Goal: Navigation & Orientation: Understand site structure

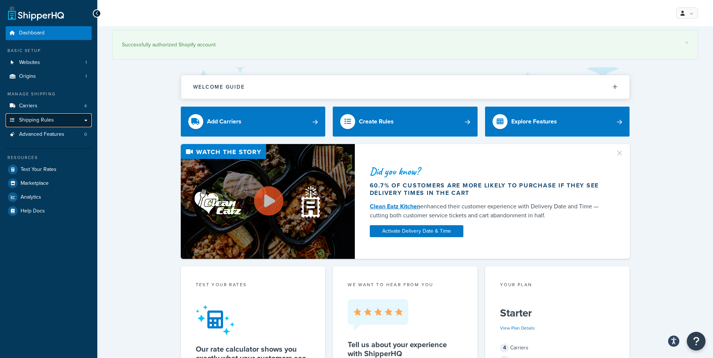
click at [87, 119] on link "Shipping Rules" at bounding box center [49, 120] width 86 height 14
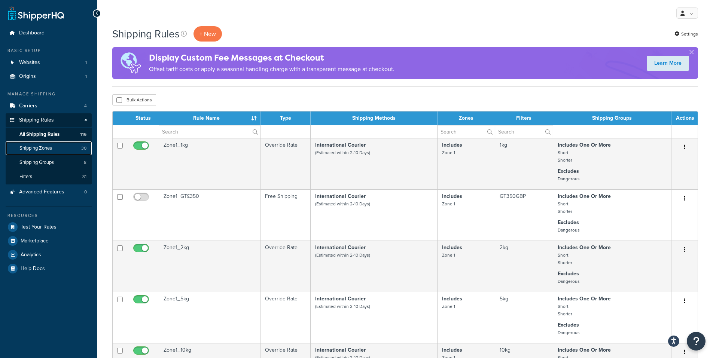
click at [58, 149] on link "Shipping Zones 30" at bounding box center [49, 149] width 86 height 14
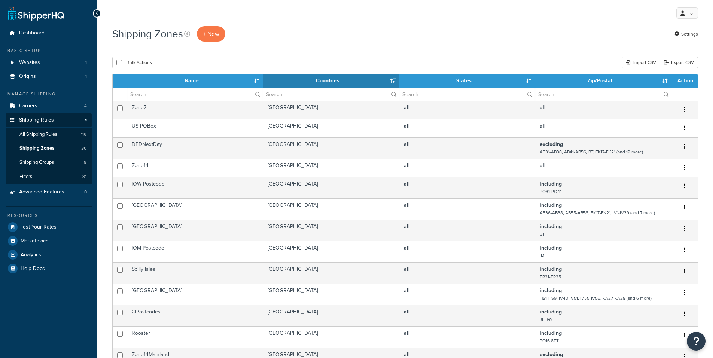
select select "15"
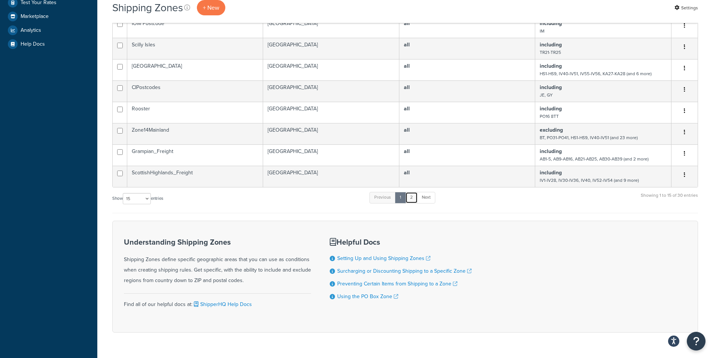
click at [414, 203] on link "2" at bounding box center [411, 197] width 12 height 11
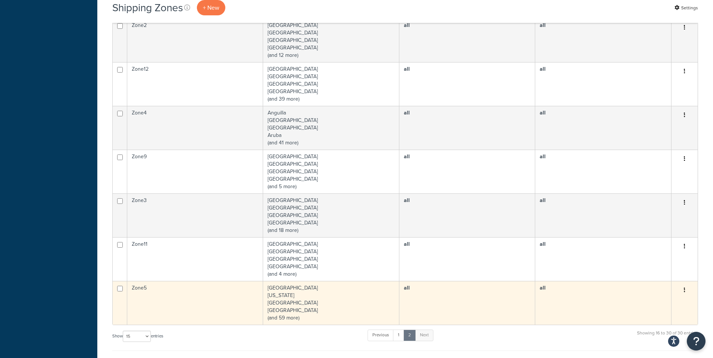
scroll to position [300, 0]
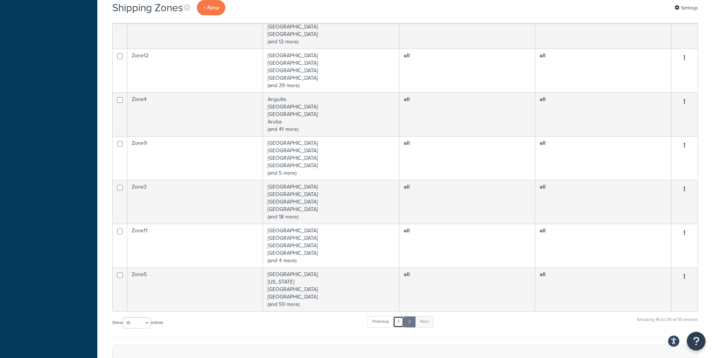
click at [402, 322] on link "1" at bounding box center [398, 321] width 11 height 11
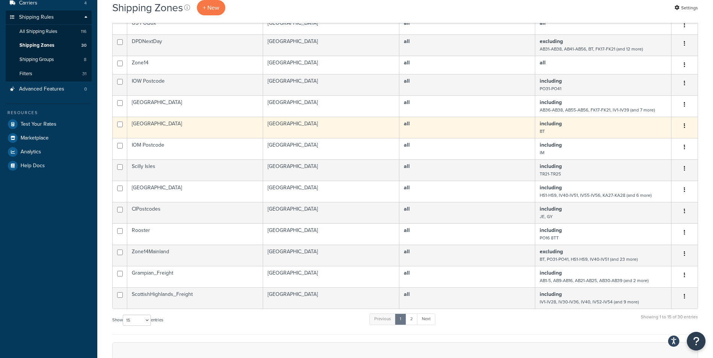
scroll to position [0, 0]
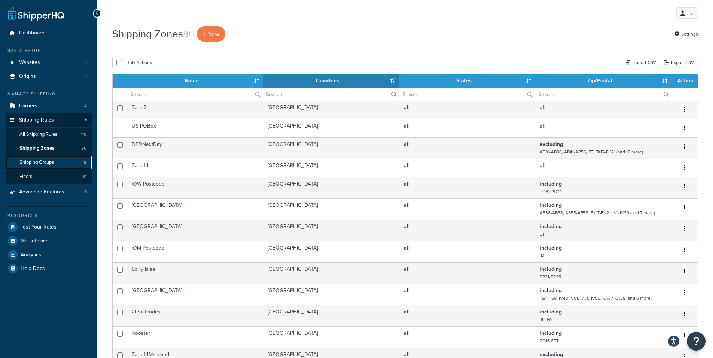
click at [50, 162] on span "Shipping Groups" at bounding box center [36, 162] width 34 height 6
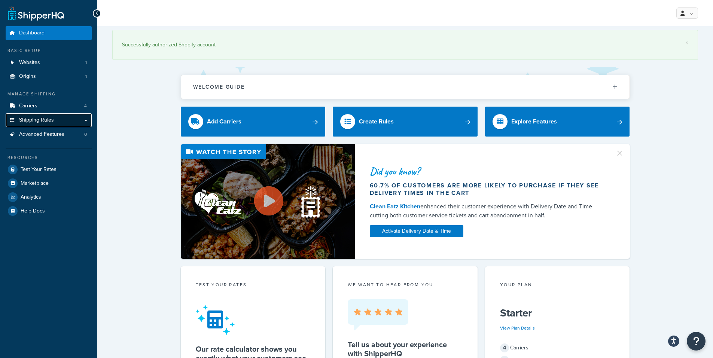
click at [83, 120] on link "Shipping Rules" at bounding box center [49, 120] width 86 height 14
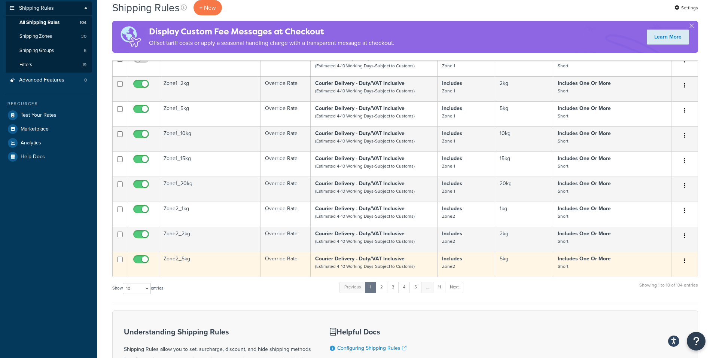
scroll to position [150, 0]
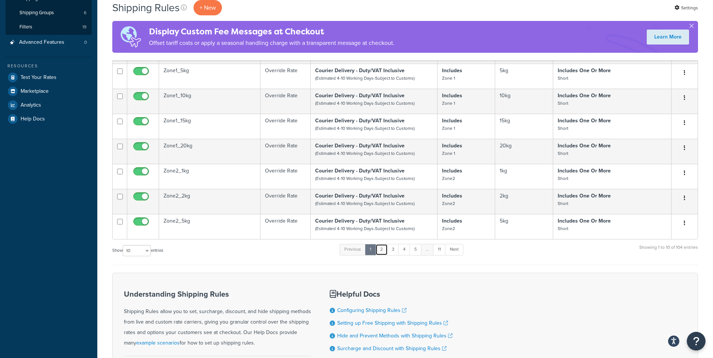
click at [380, 255] on link "2" at bounding box center [382, 249] width 12 height 11
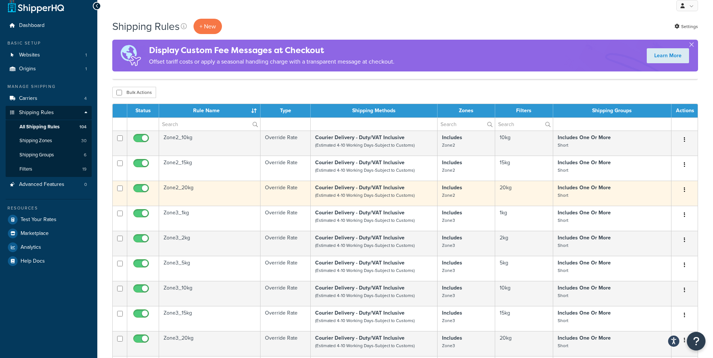
scroll to position [0, 0]
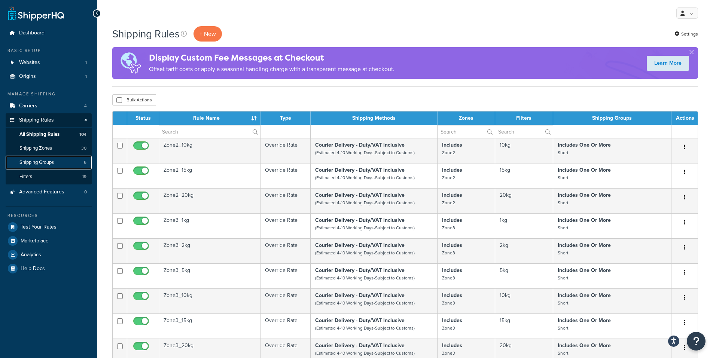
click at [82, 164] on link "Shipping Groups 6" at bounding box center [49, 163] width 86 height 14
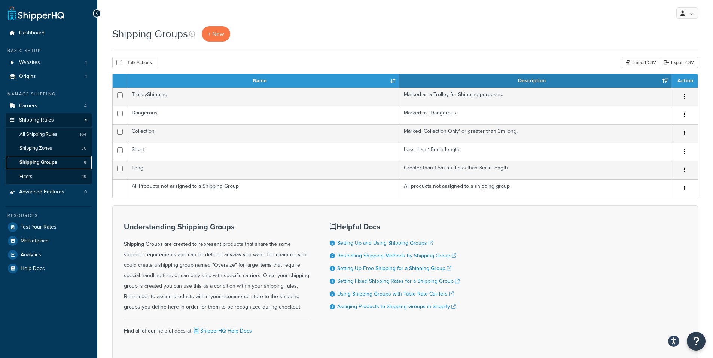
click at [46, 162] on span "Shipping Groups" at bounding box center [37, 162] width 37 height 6
